Goal: Task Accomplishment & Management: Complete application form

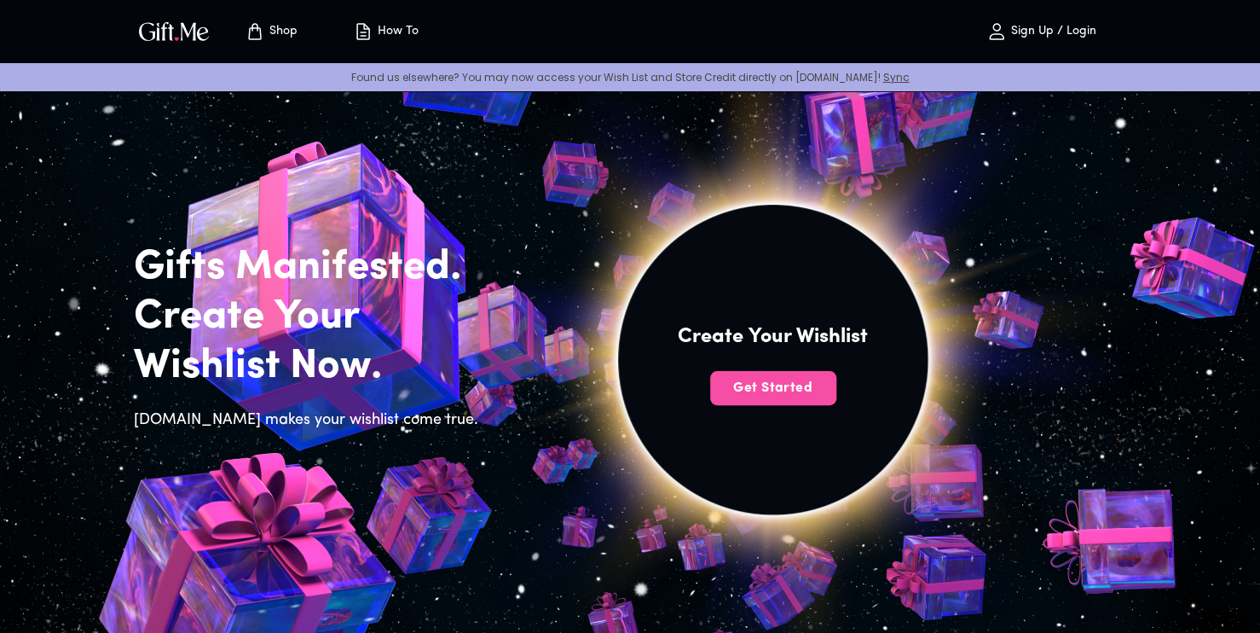
click at [793, 386] on span "Get Started" at bounding box center [773, 388] width 126 height 19
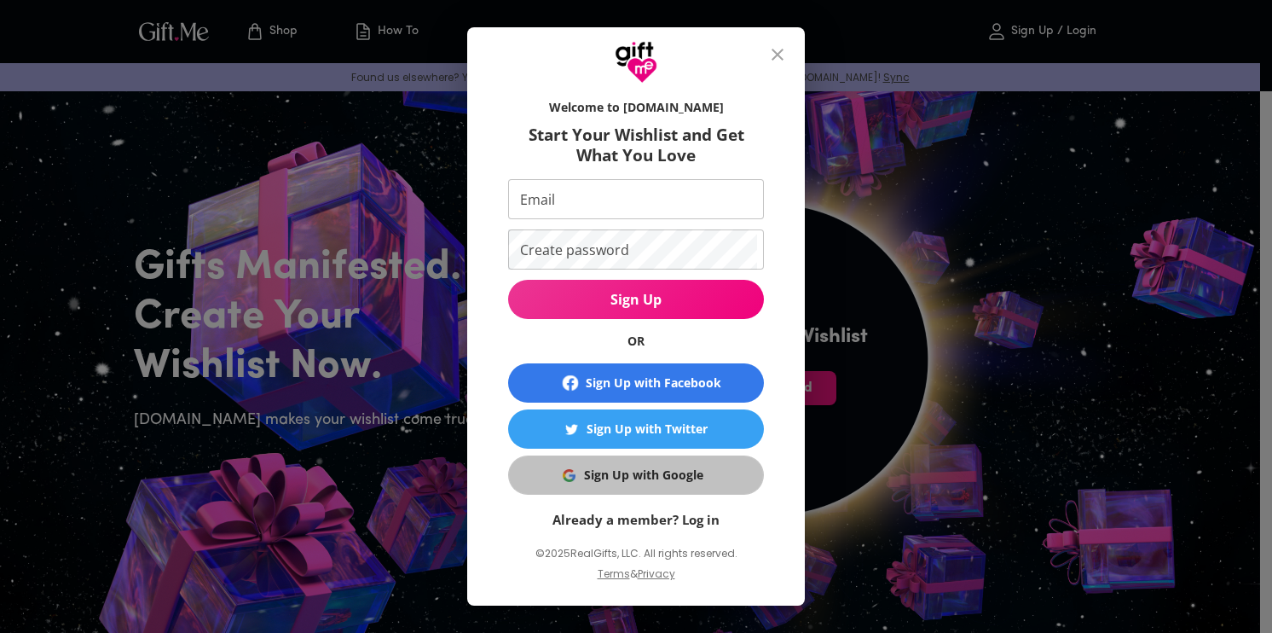
click at [689, 468] on div "Sign Up with Google" at bounding box center [643, 475] width 119 height 19
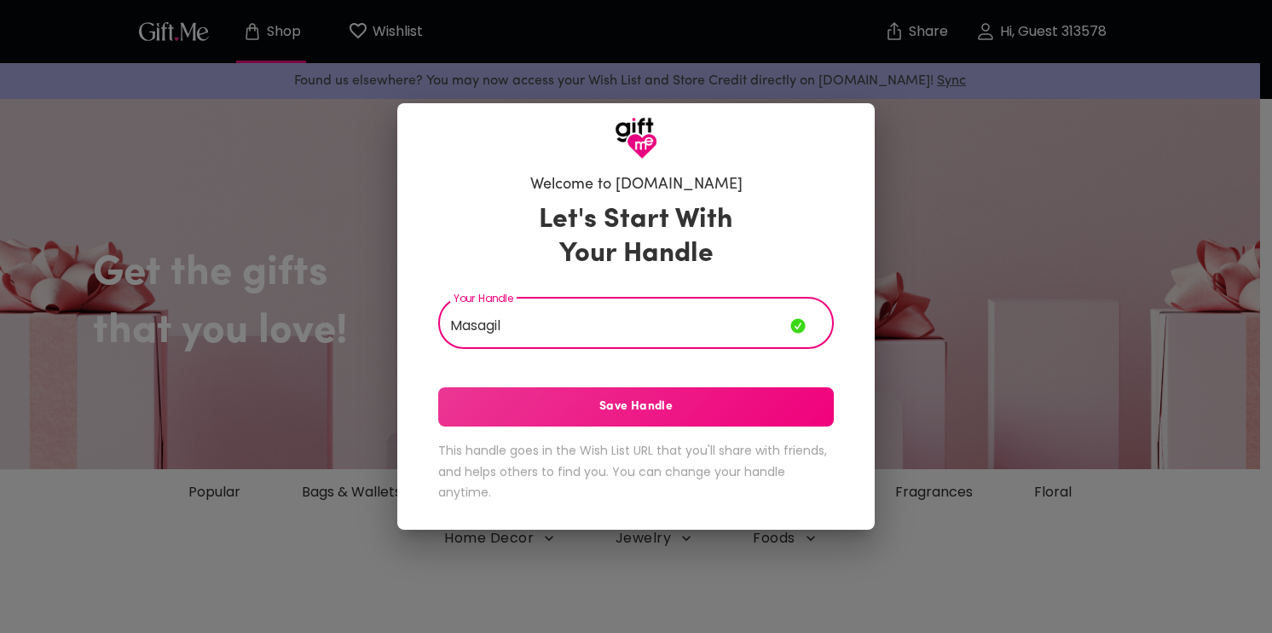
type input "Masagil"
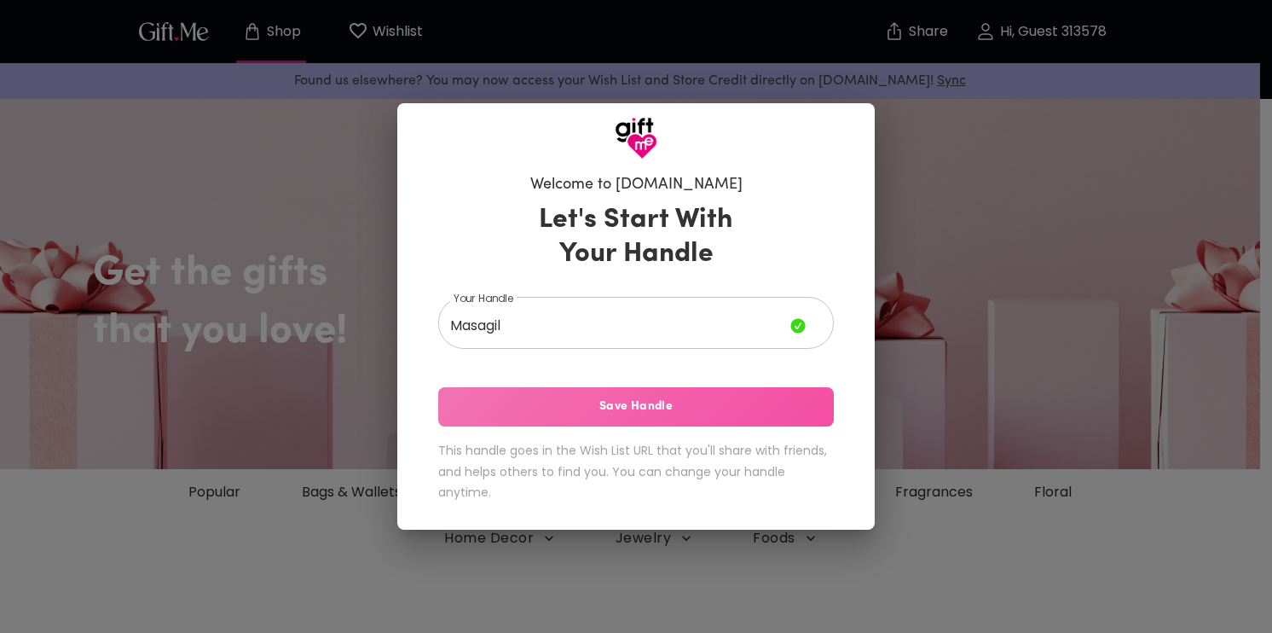
click at [599, 394] on button "Save Handle" at bounding box center [636, 406] width 396 height 39
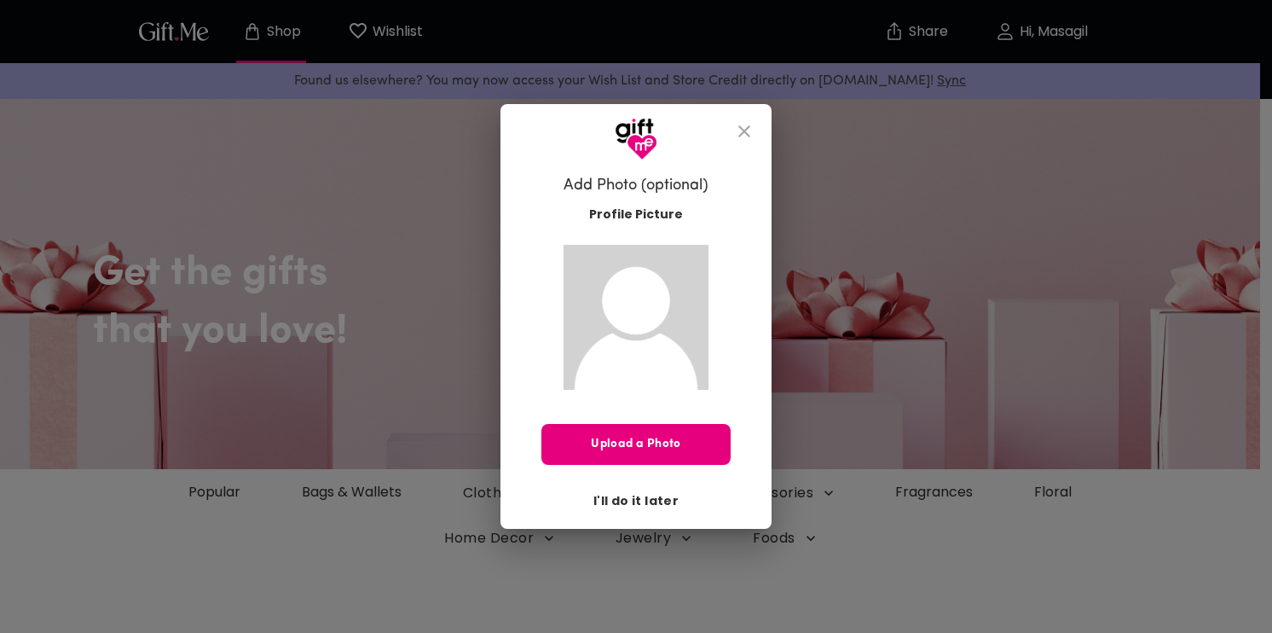
click at [634, 500] on span "I'll do it later" at bounding box center [635, 500] width 85 height 19
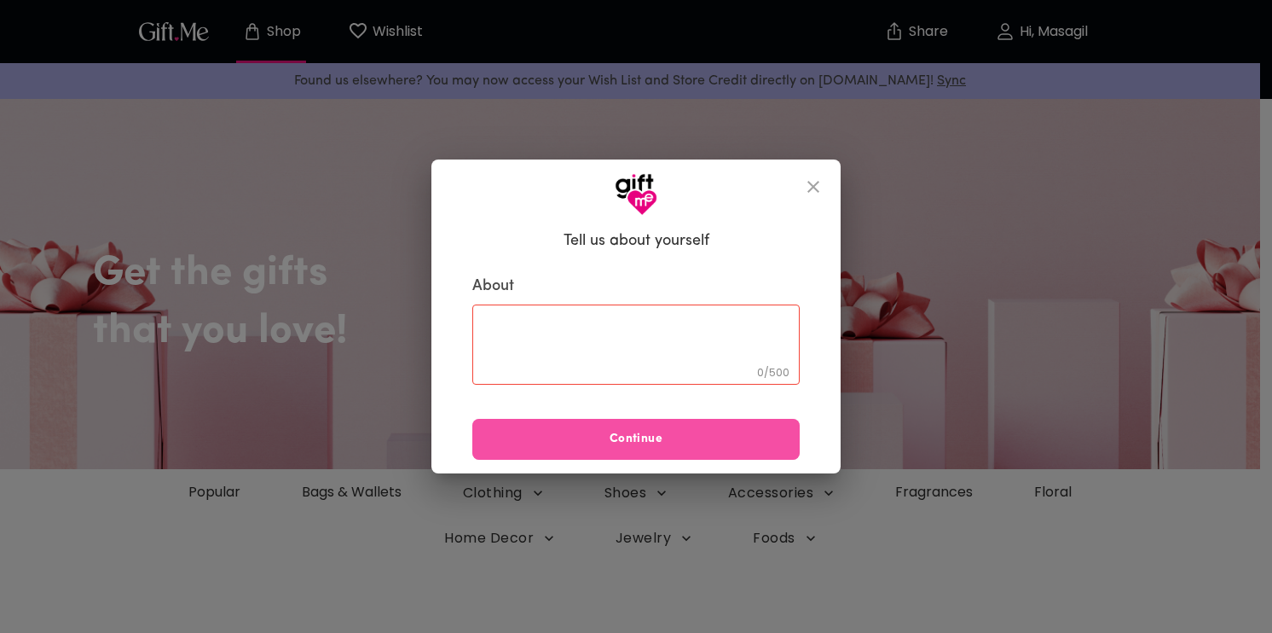
click at [683, 427] on button "Continue" at bounding box center [635, 439] width 327 height 41
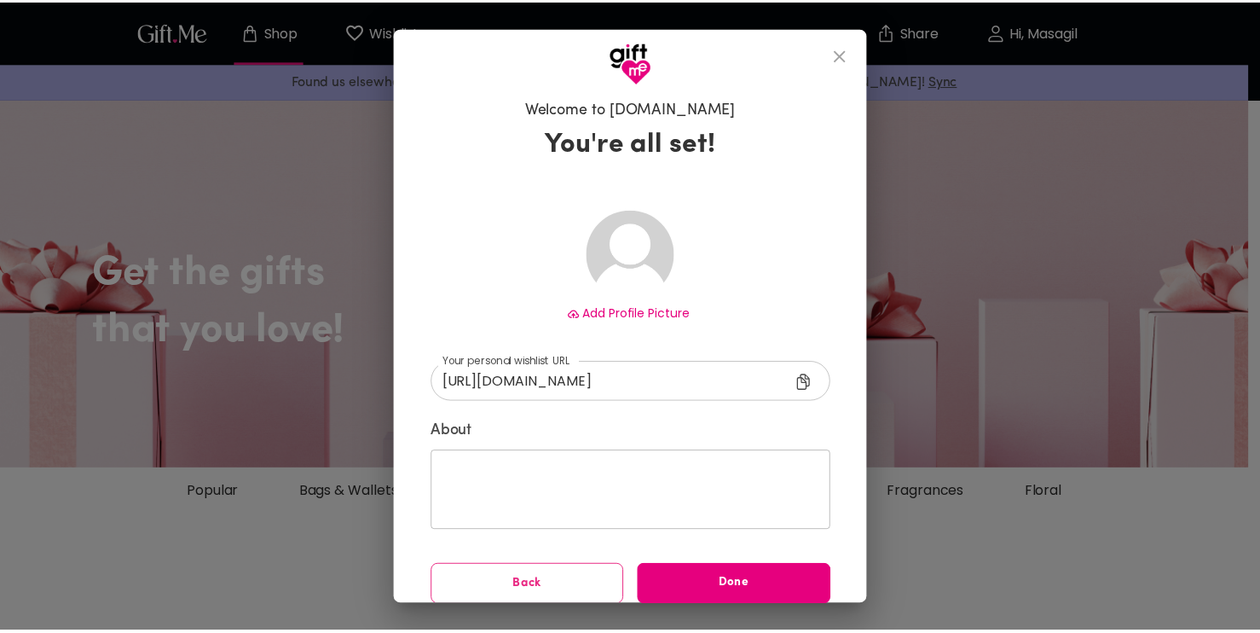
scroll to position [14, 0]
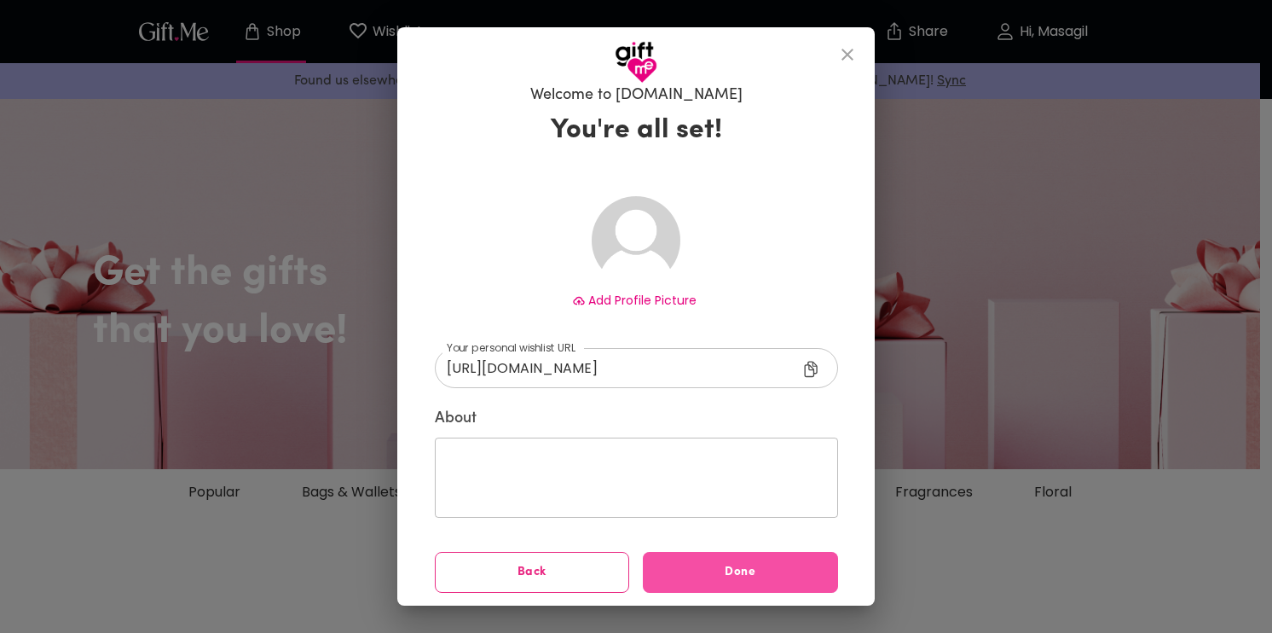
click at [713, 568] on span "Done" at bounding box center [740, 572] width 195 height 19
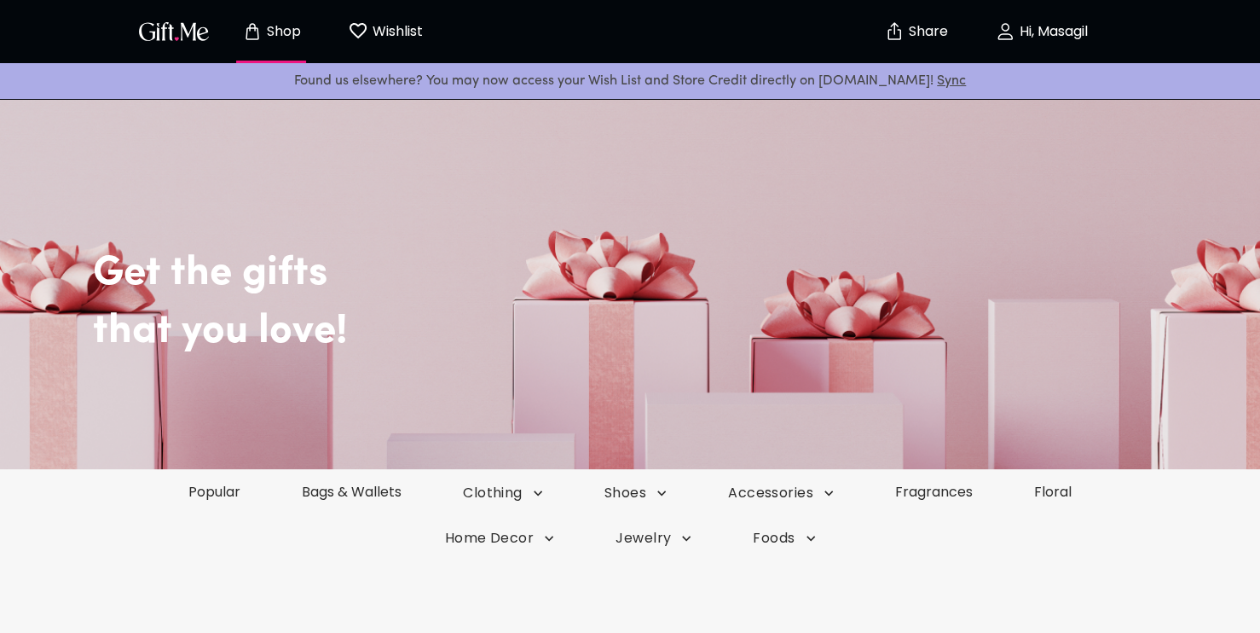
click at [167, 32] on img "button" at bounding box center [174, 31] width 77 height 25
